Goal: Information Seeking & Learning: Learn about a topic

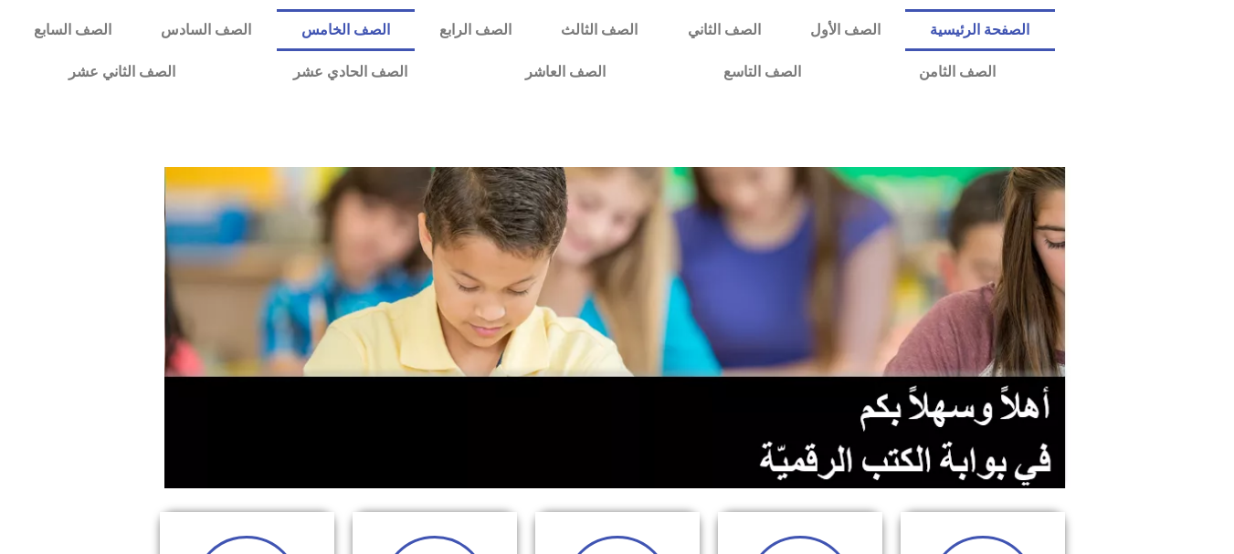
click at [415, 32] on link "الصف الخامس" at bounding box center [346, 30] width 138 height 42
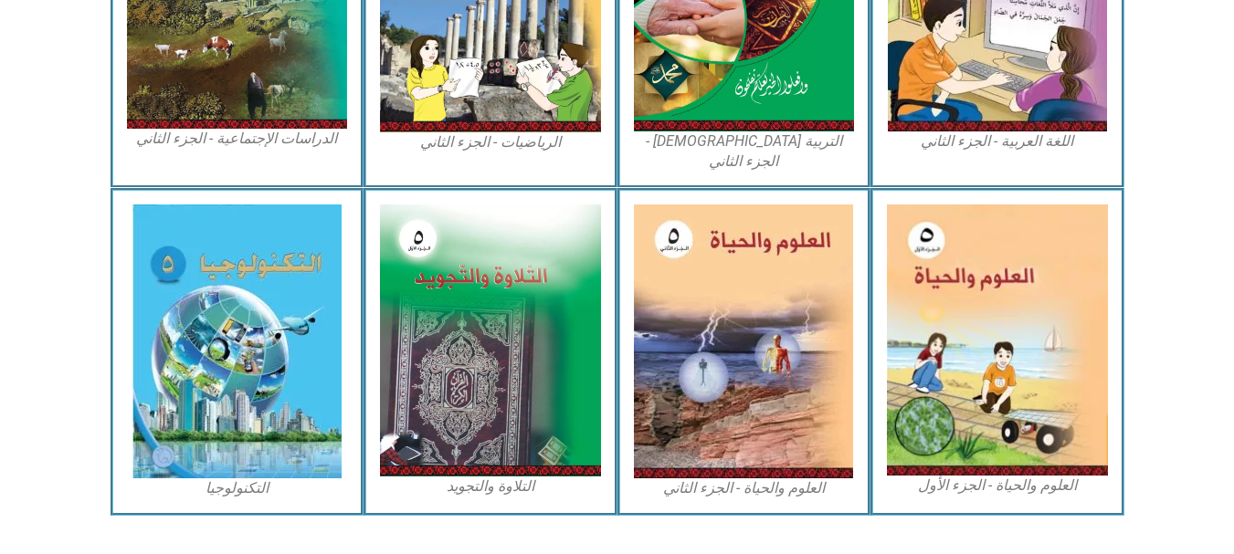
scroll to position [1081, 0]
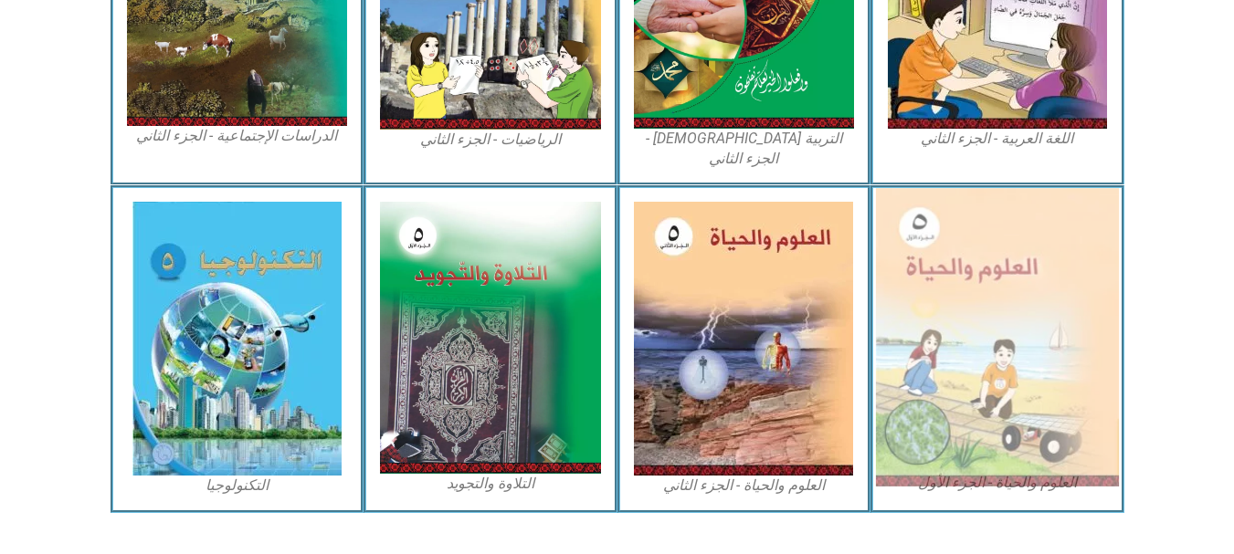
click at [980, 299] on img at bounding box center [997, 337] width 243 height 299
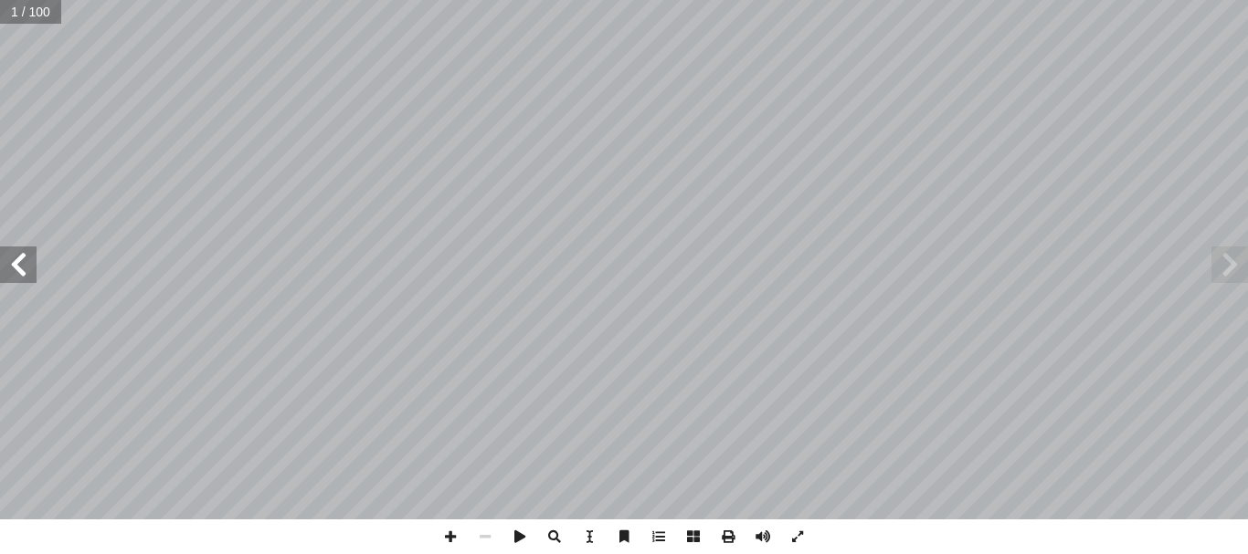
click at [30, 277] on span at bounding box center [18, 265] width 37 height 37
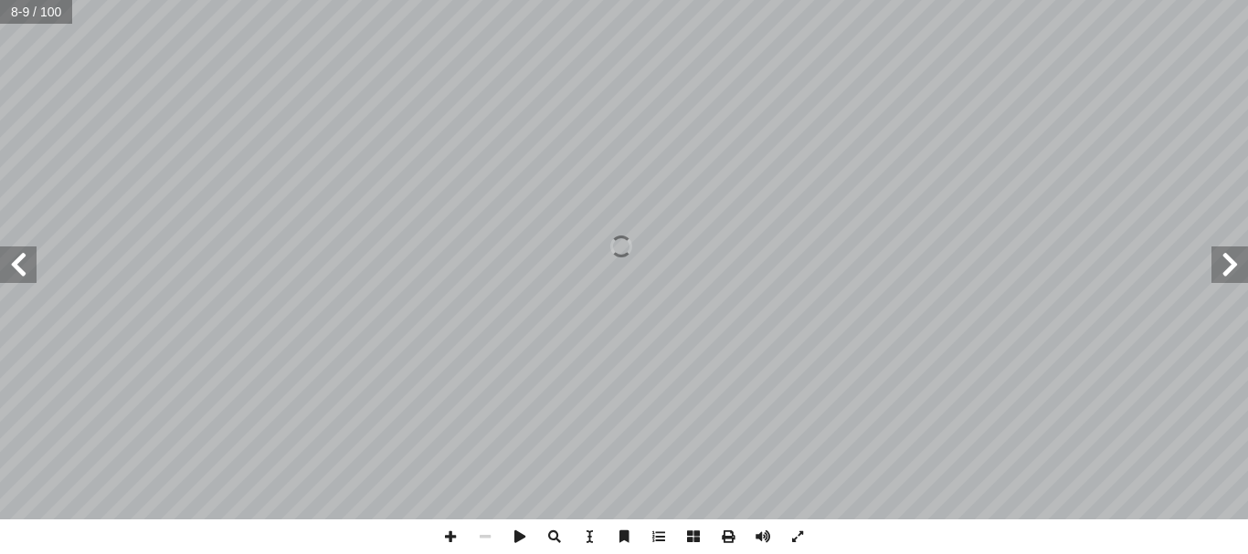
click at [30, 277] on span at bounding box center [18, 265] width 37 height 37
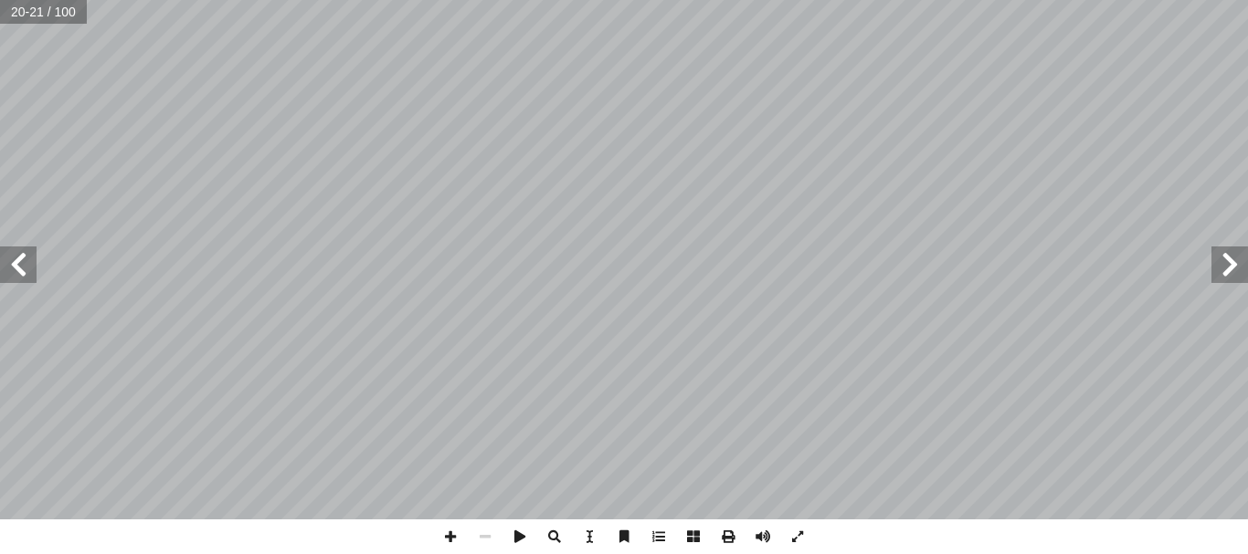
click at [16, 265] on span at bounding box center [18, 265] width 37 height 37
click at [1233, 273] on span at bounding box center [1229, 265] width 37 height 37
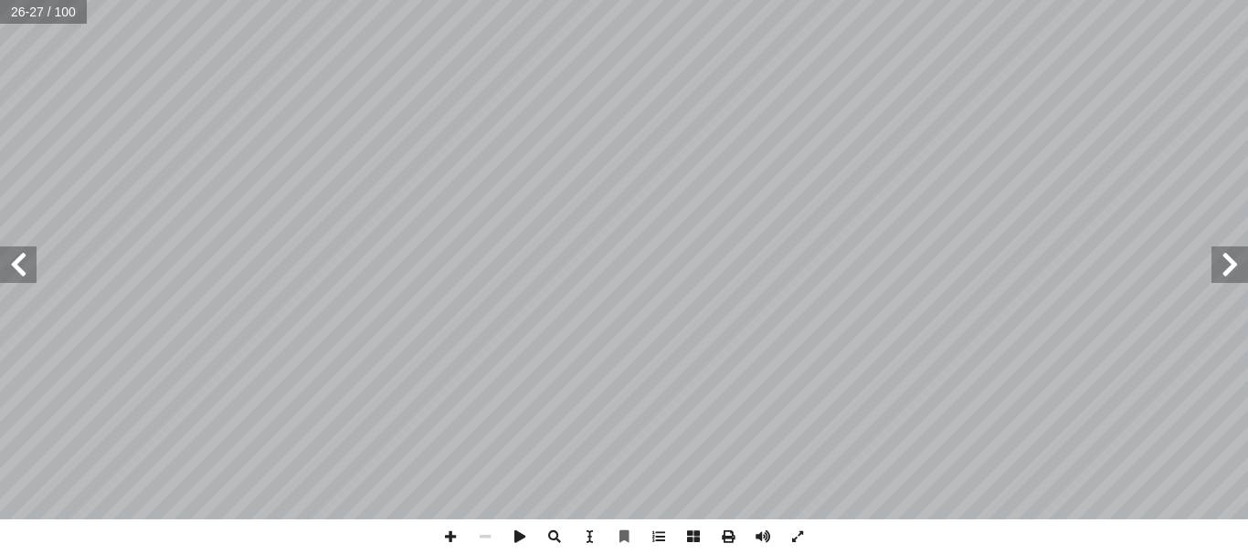
click at [1233, 273] on span at bounding box center [1229, 265] width 37 height 37
click at [15, 258] on span at bounding box center [18, 265] width 37 height 37
